Goal: Task Accomplishment & Management: Use online tool/utility

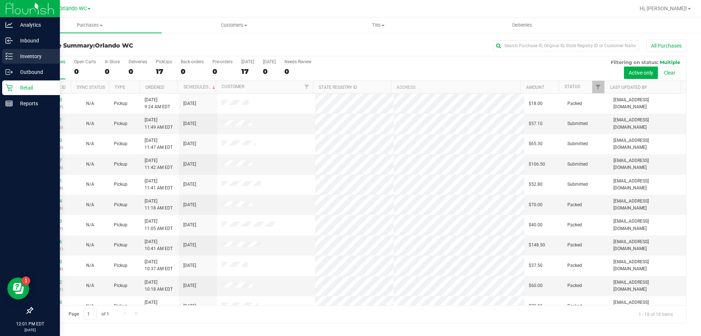
click at [11, 54] on line at bounding box center [10, 54] width 4 height 0
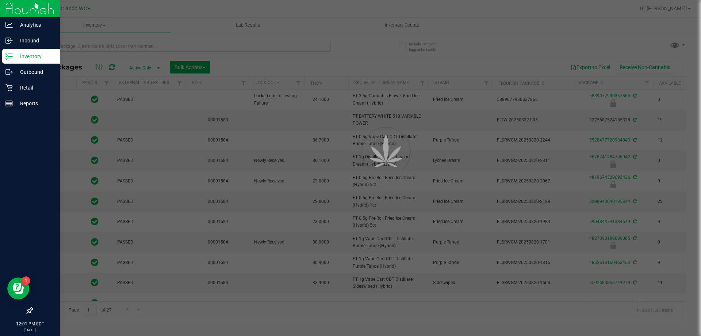
click at [75, 47] on div at bounding box center [350, 168] width 701 height 336
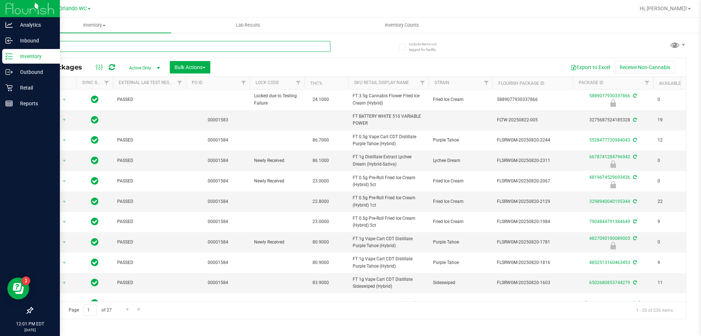
click at [75, 47] on input "text" at bounding box center [181, 46] width 298 height 11
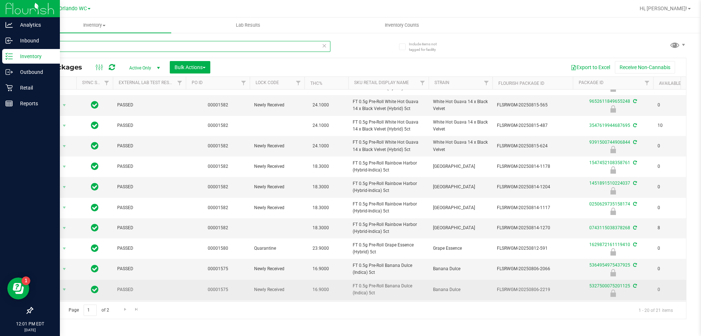
scroll to position [110, 0]
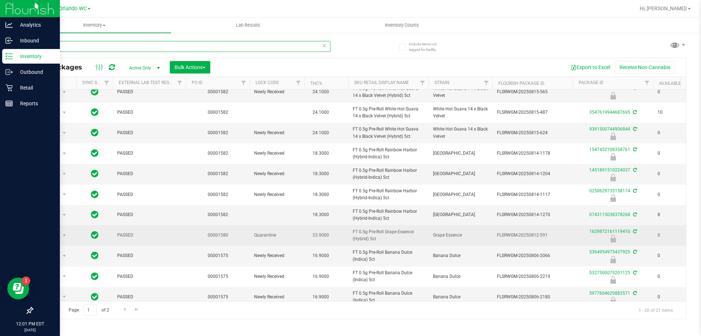
type input "5ct"
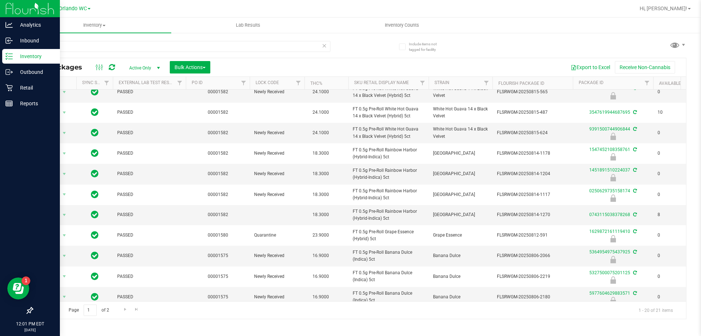
click at [280, 324] on div "Inventory All packages All inventory Waste log Create inventory Lab Results Inv…" at bounding box center [360, 177] width 684 height 318
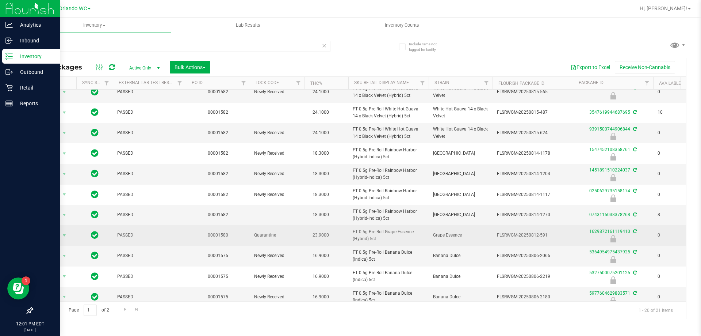
drag, startPoint x: 256, startPoint y: 236, endPoint x: 270, endPoint y: 238, distance: 14.1
click at [270, 238] on span "Quarantine" at bounding box center [277, 235] width 46 height 7
click at [254, 236] on td "Quarantine" at bounding box center [277, 235] width 55 height 20
drag, startPoint x: 254, startPoint y: 236, endPoint x: 276, endPoint y: 241, distance: 22.8
click at [276, 241] on td "Quarantine" at bounding box center [277, 235] width 55 height 20
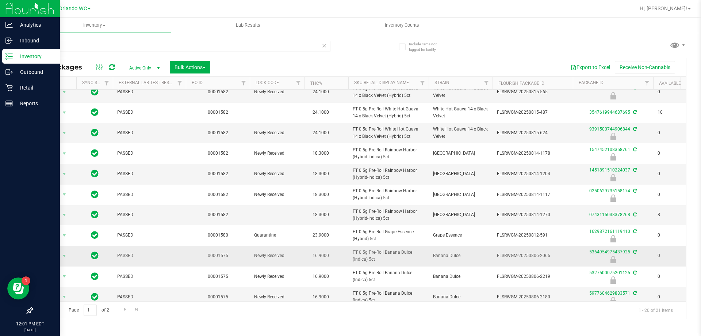
copy span "Quarantine"
drag, startPoint x: 31, startPoint y: 45, endPoint x: 0, endPoint y: 47, distance: 30.8
click at [0, 45] on div "Analytics Inbound Inventory Outbound Retail Reports 12:02 PM EDT [DATE] 08/26 O…" at bounding box center [350, 168] width 701 height 336
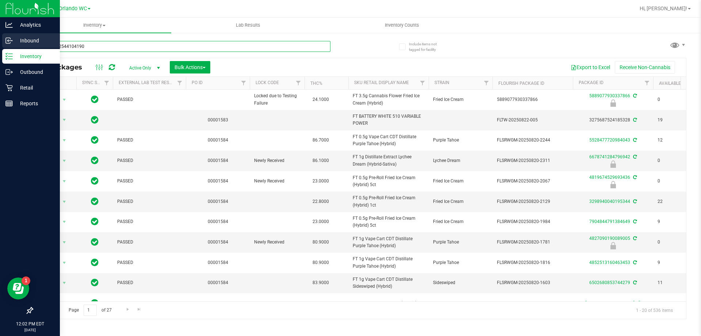
type input "6070412544104190"
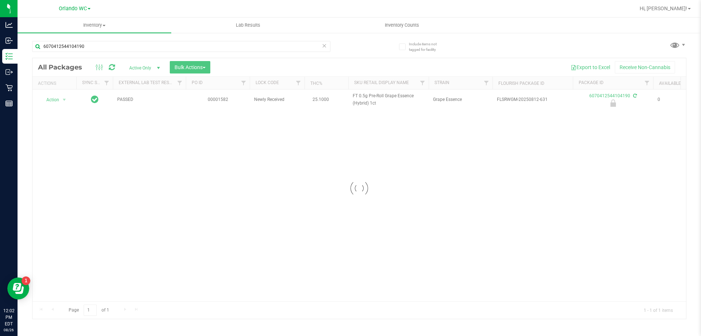
click at [54, 100] on div at bounding box center [360, 188] width 654 height 260
click at [54, 100] on span "Action" at bounding box center [50, 100] width 20 height 10
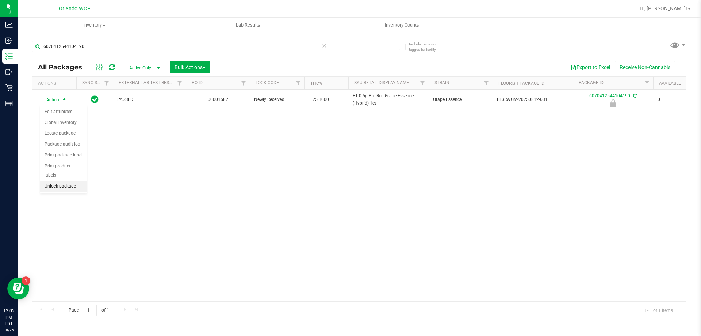
drag, startPoint x: 61, startPoint y: 177, endPoint x: 111, endPoint y: 136, distance: 63.8
click at [62, 181] on li "Unlock package" at bounding box center [63, 186] width 47 height 11
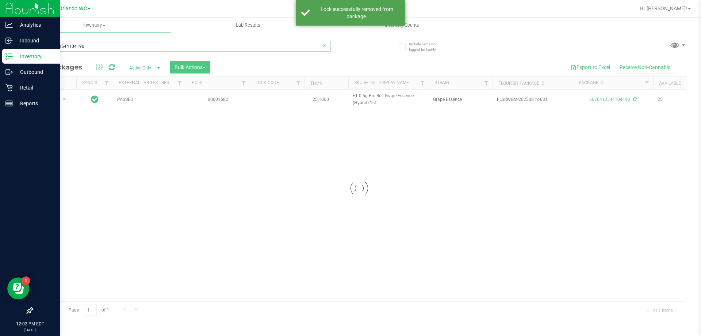
drag, startPoint x: 86, startPoint y: 47, endPoint x: 0, endPoint y: 53, distance: 86.4
click at [0, 53] on div "Analytics Inbound Inventory Outbound Retail Reports 12:02 PM EDT [DATE] 08/26 O…" at bounding box center [350, 168] width 701 height 336
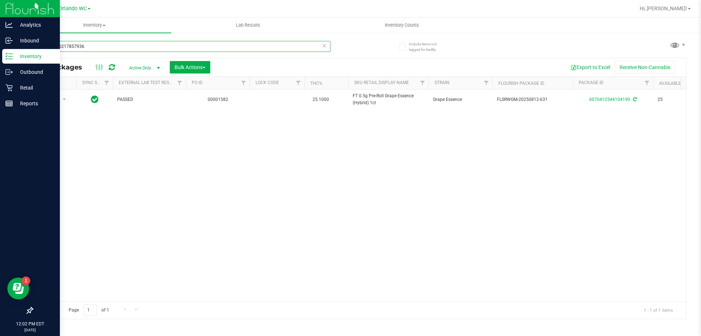
type input "5994010217857936"
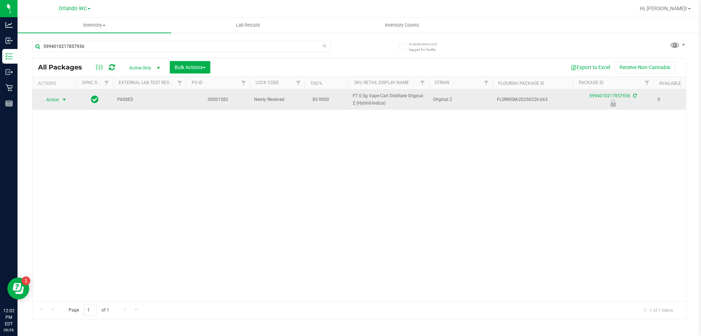
click at [57, 102] on span "Action" at bounding box center [50, 100] width 20 height 10
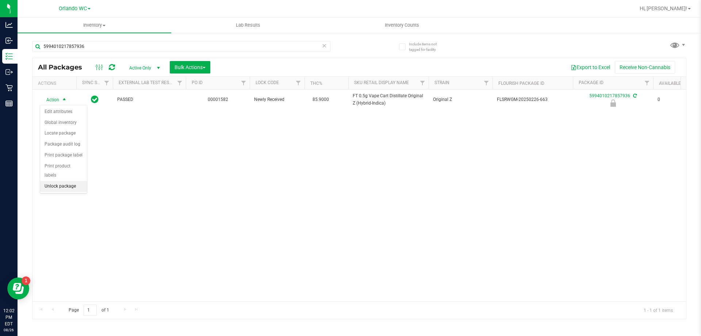
click at [76, 181] on li "Unlock package" at bounding box center [63, 186] width 47 height 11
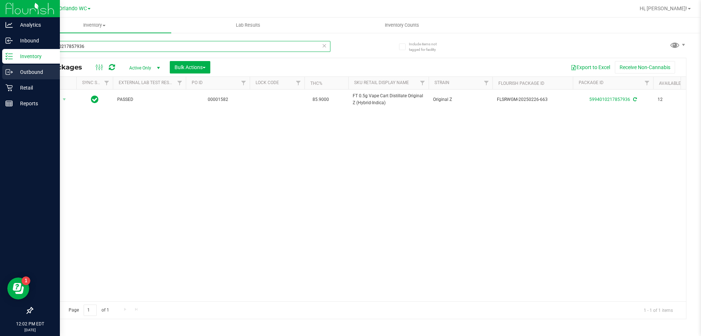
drag, startPoint x: 88, startPoint y: 48, endPoint x: 0, endPoint y: 68, distance: 90.2
click at [0, 61] on div "Analytics Inbound Inventory Outbound Retail Reports 12:02 PM EDT [DATE] 08/26 O…" at bounding box center [350, 168] width 701 height 336
type input "4281629358799889"
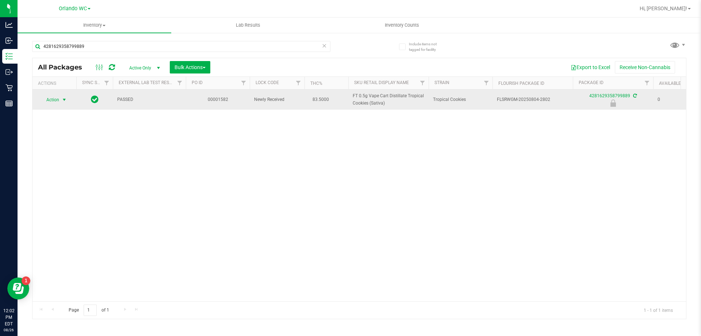
click at [62, 99] on span "select" at bounding box center [64, 100] width 6 height 6
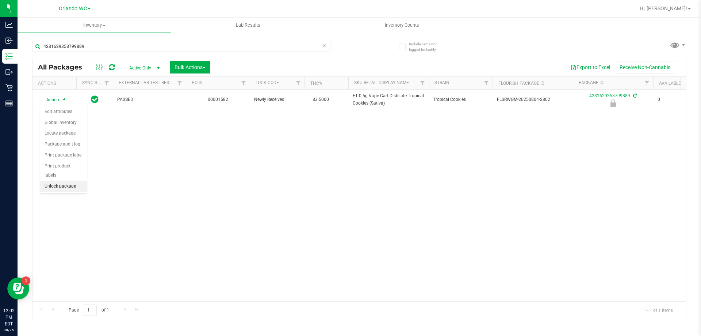
click at [69, 181] on li "Unlock package" at bounding box center [63, 186] width 47 height 11
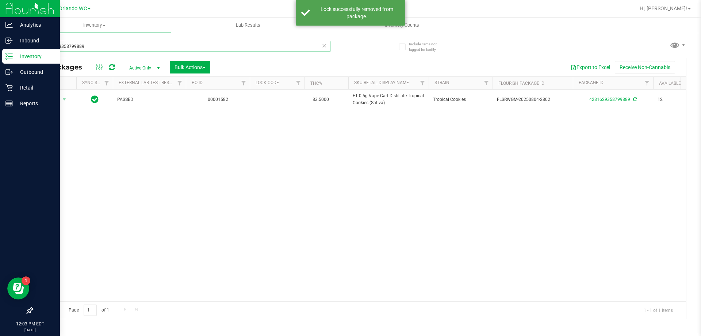
drag, startPoint x: 104, startPoint y: 42, endPoint x: 5, endPoint y: 50, distance: 98.9
click at [9, 50] on div "Analytics Inbound Inventory Outbound Retail Reports 12:03 PM EDT [DATE] 08/26 O…" at bounding box center [350, 168] width 701 height 336
type input "6008763132874015"
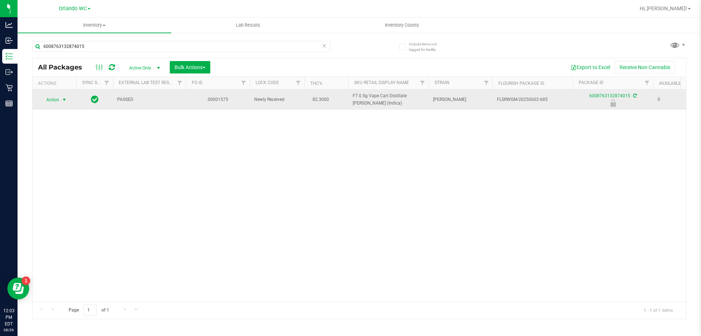
click at [65, 99] on span "select" at bounding box center [64, 100] width 6 height 6
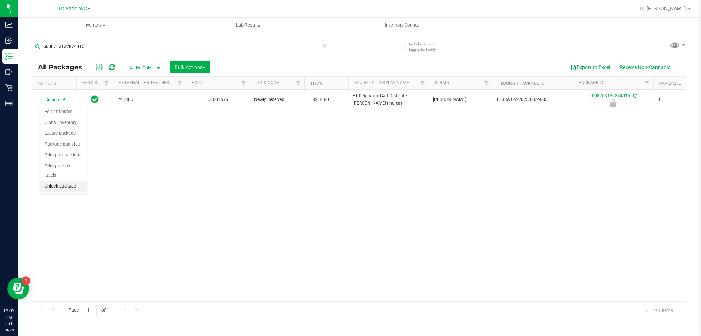
click at [64, 181] on li "Unlock package" at bounding box center [63, 186] width 47 height 11
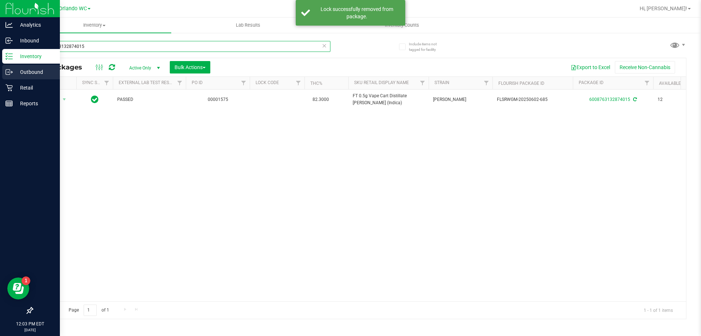
drag, startPoint x: 86, startPoint y: 49, endPoint x: 0, endPoint y: 68, distance: 88.0
click at [0, 68] on div "Analytics Inbound Inventory Outbound Retail Reports 12:03 PM EDT [DATE] 08/26 O…" at bounding box center [350, 168] width 701 height 336
type input "7248736014031516"
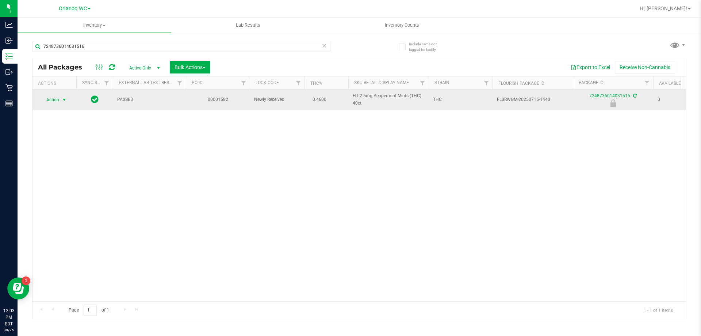
click at [61, 101] on span "select" at bounding box center [64, 100] width 9 height 10
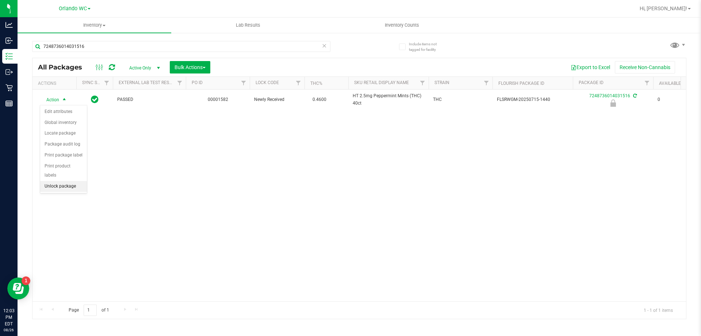
click at [58, 182] on li "Unlock package" at bounding box center [63, 186] width 47 height 11
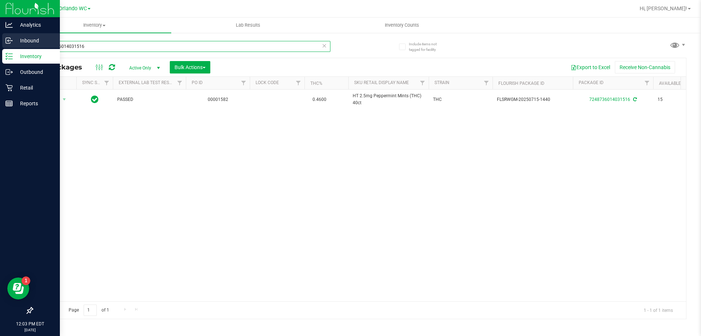
drag, startPoint x: 101, startPoint y: 46, endPoint x: 0, endPoint y: 46, distance: 100.8
click at [12, 46] on div "Analytics Inbound Inventory Outbound Retail Reports 12:03 PM EDT [DATE] 08/26 O…" at bounding box center [350, 168] width 701 height 336
type input "9574760250359126"
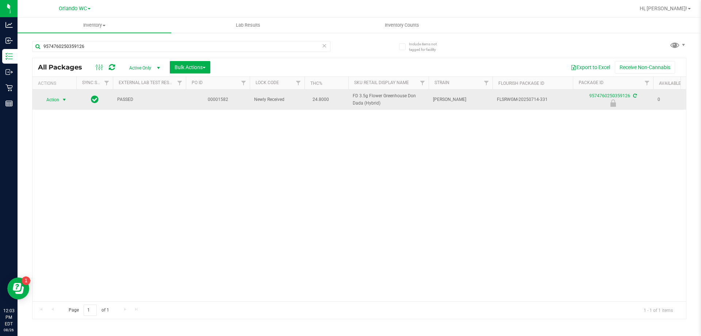
click at [65, 99] on span "select" at bounding box center [64, 100] width 6 height 6
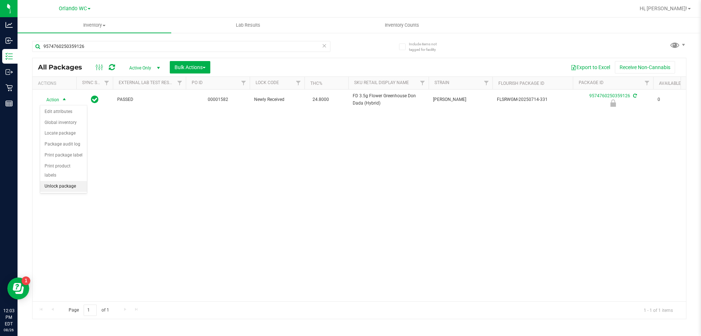
click at [80, 181] on li "Unlock package" at bounding box center [63, 186] width 47 height 11
